Goal: Information Seeking & Learning: Find specific fact

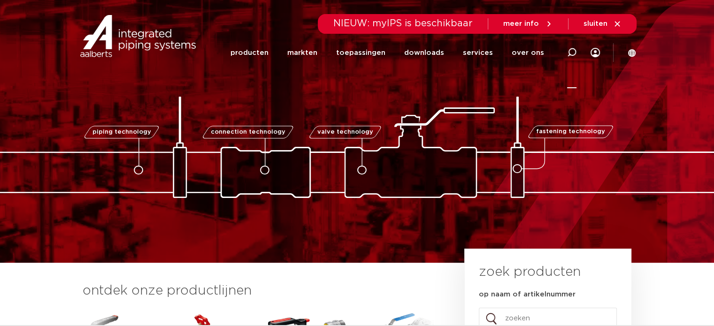
click at [569, 52] on icon at bounding box center [571, 52] width 9 height 9
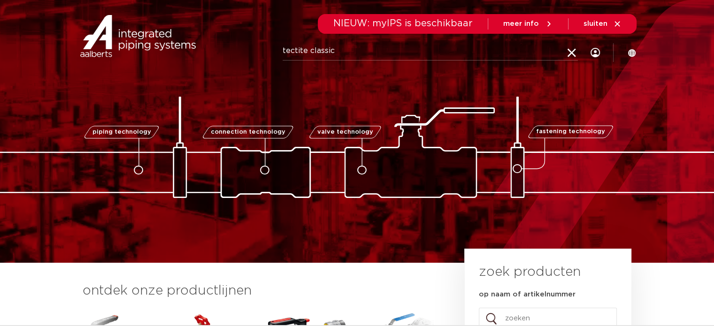
type input "tectite classic"
click button "Zoeken" at bounding box center [0, 0] width 0 height 0
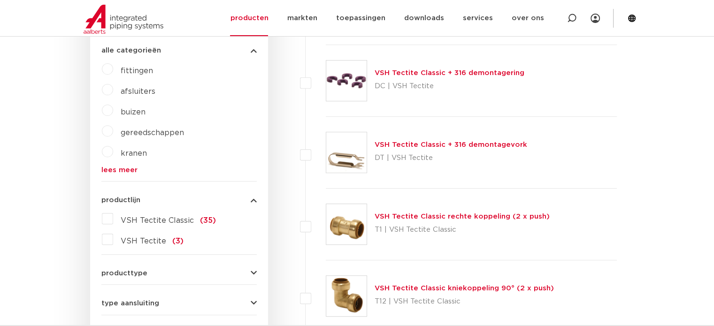
scroll to position [329, 0]
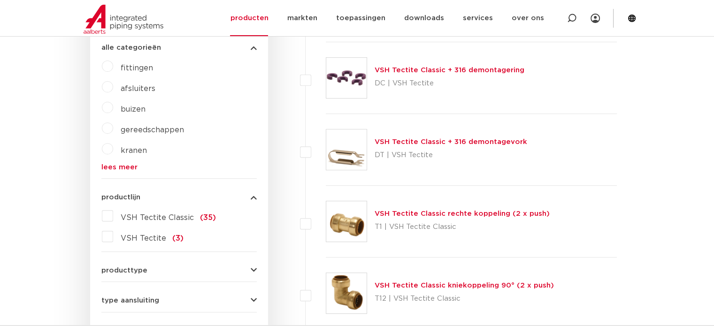
click at [431, 212] on link "VSH Tectite Classic rechte koppeling (2 x push)" at bounding box center [462, 213] width 175 height 7
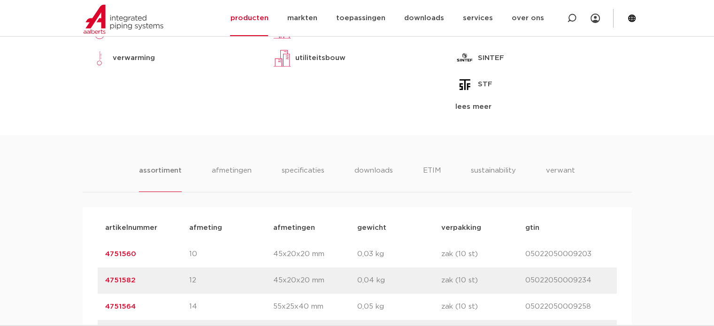
scroll to position [517, 0]
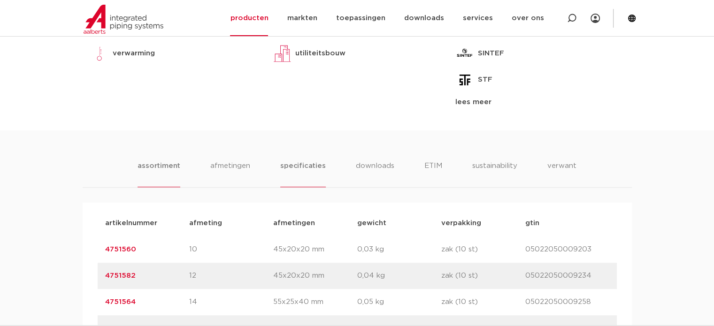
click at [304, 164] on li "specificaties" at bounding box center [302, 174] width 45 height 27
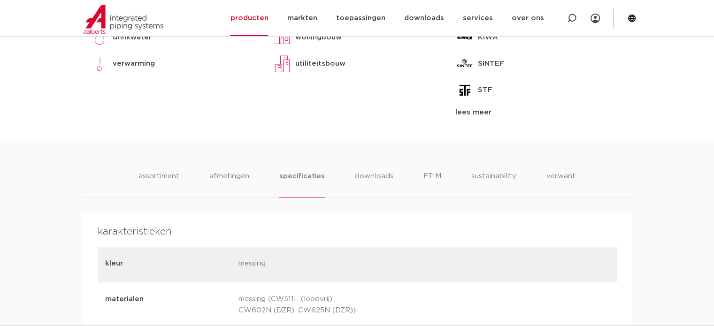
scroll to position [610, 0]
